Goal: Task Accomplishment & Management: Use online tool/utility

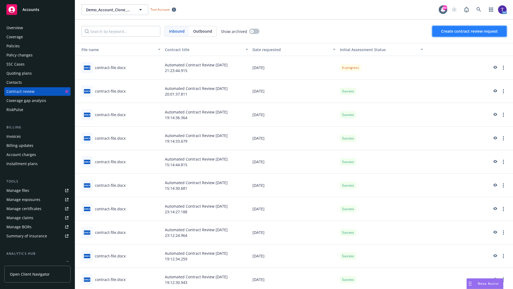
click at [470, 31] on span "Create contract review request" at bounding box center [469, 31] width 57 height 5
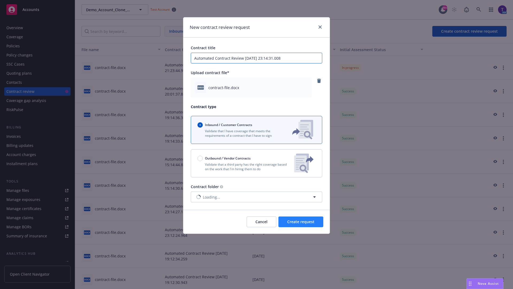
type input "Automated Contract Review 08-19-2025 23:14:31.008"
click at [301, 222] on span "Create request" at bounding box center [300, 221] width 27 height 5
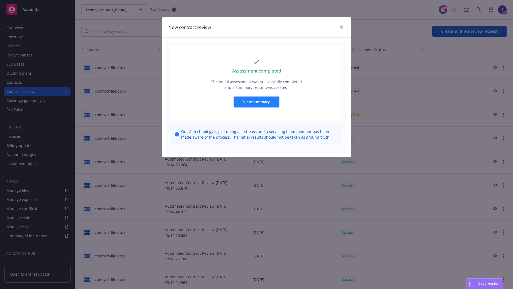
click at [256, 102] on span "View summary" at bounding box center [256, 101] width 27 height 5
